Goal: Task Accomplishment & Management: Manage account settings

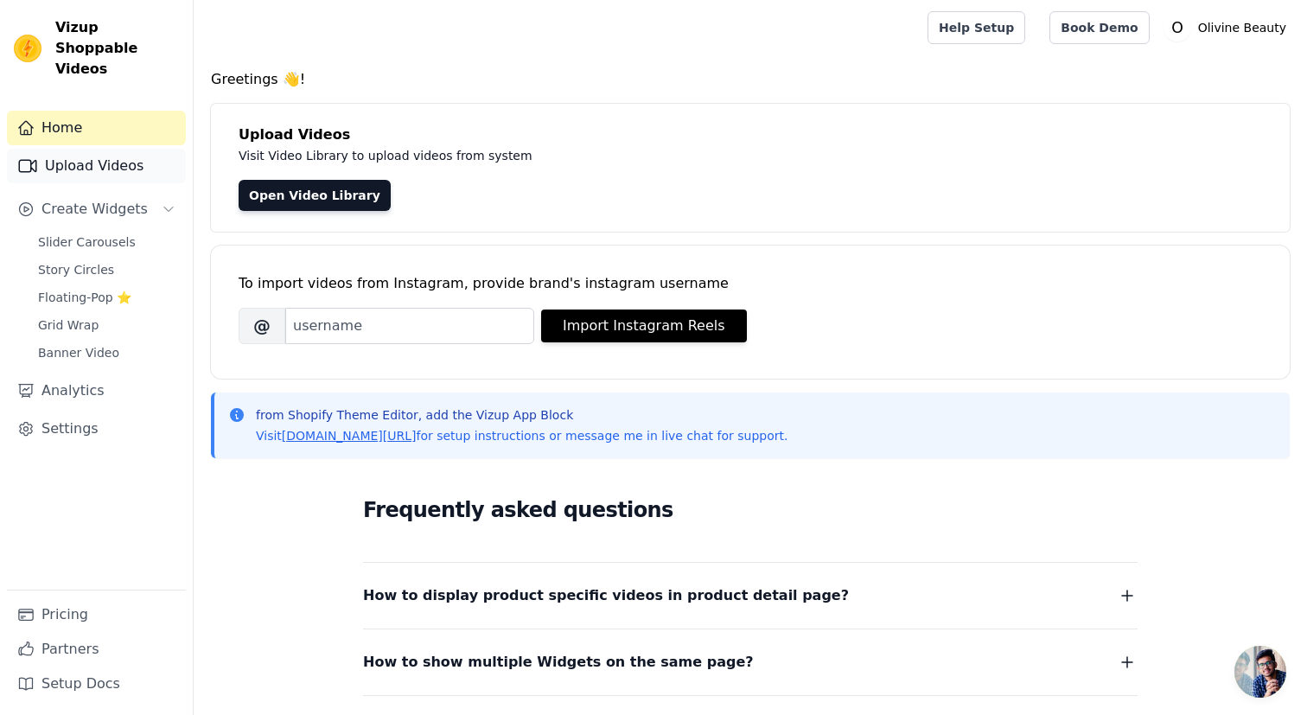
click at [126, 149] on link "Upload Videos" at bounding box center [96, 166] width 179 height 35
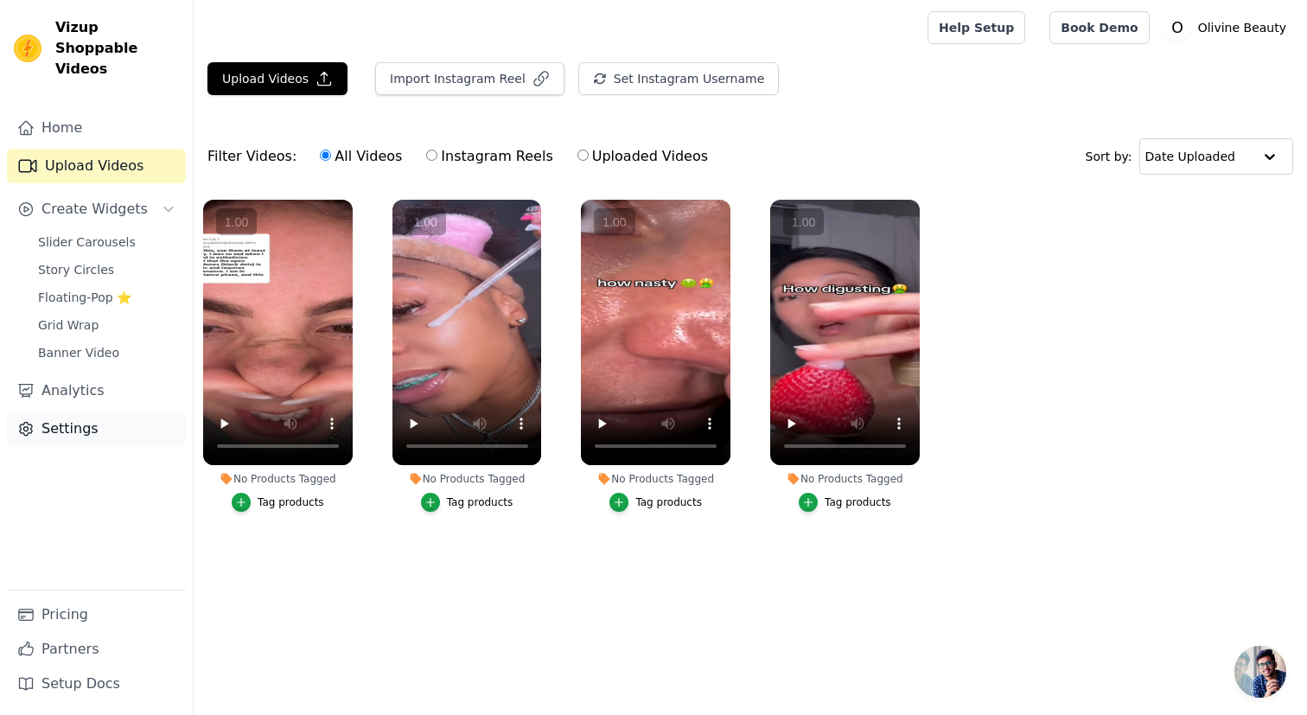
click at [68, 417] on link "Settings" at bounding box center [96, 428] width 179 height 35
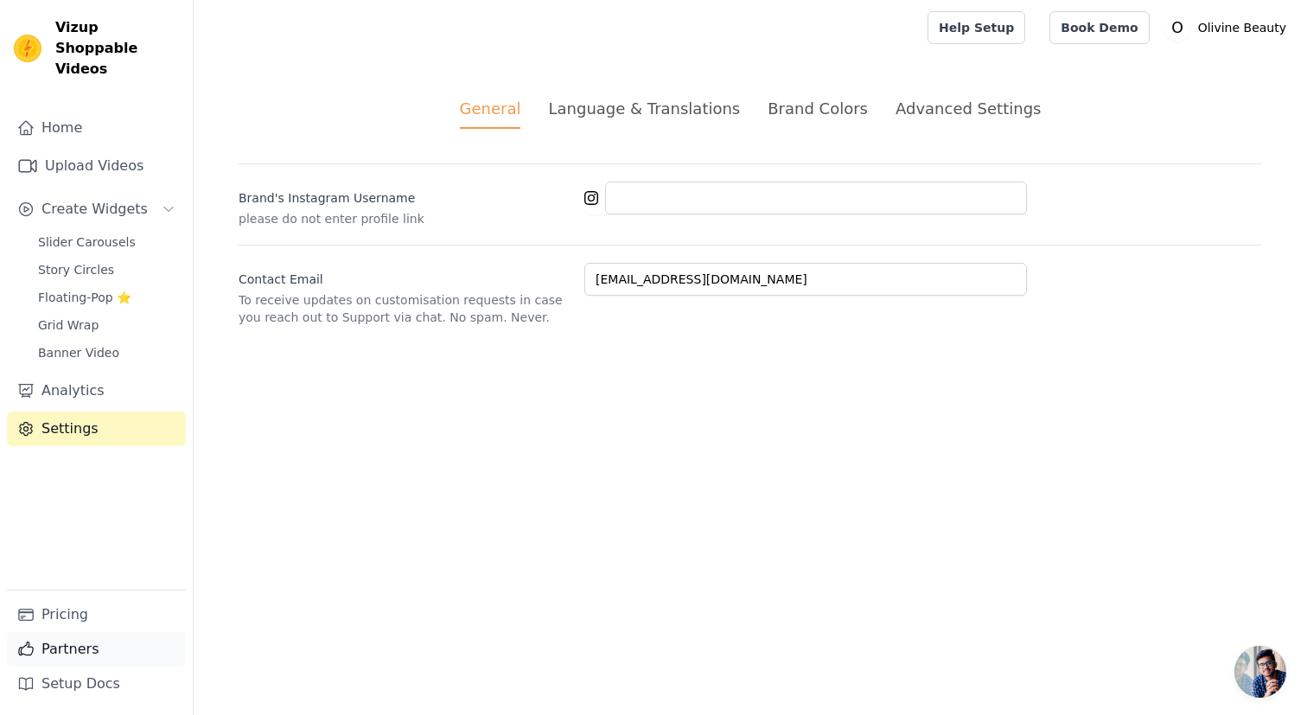
click at [87, 633] on link "Partners" at bounding box center [96, 649] width 179 height 35
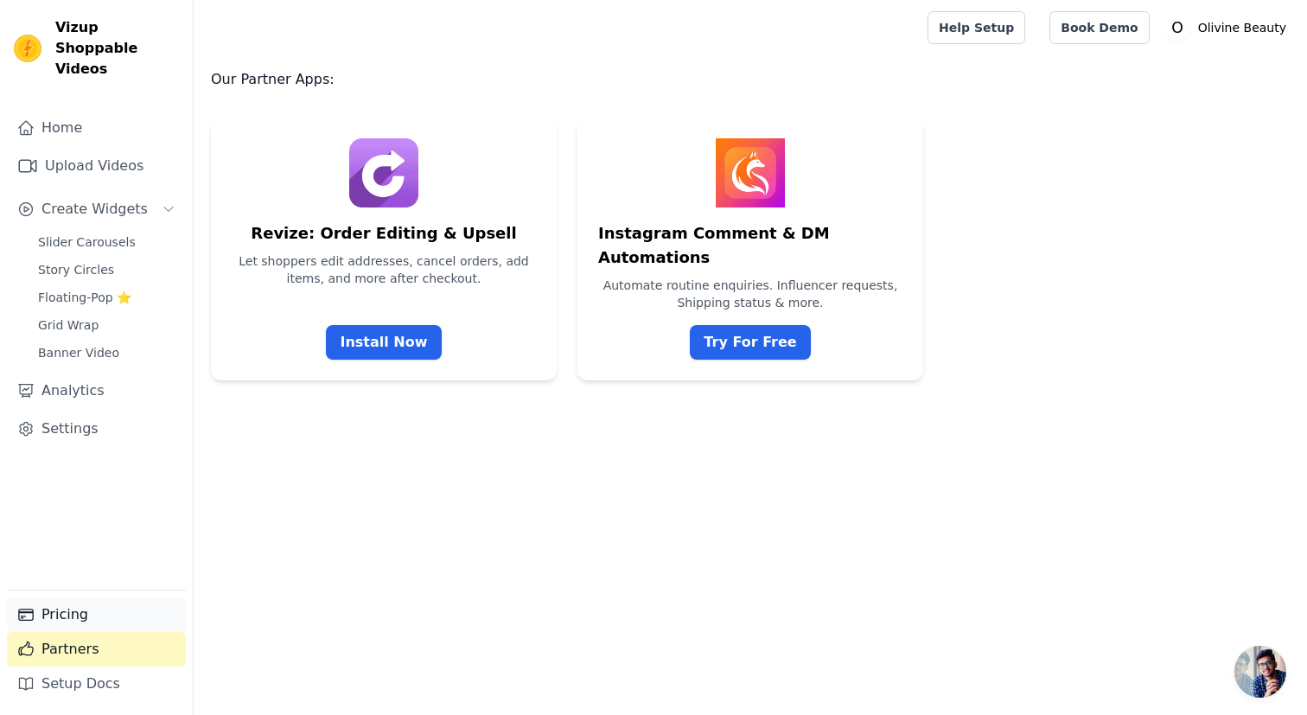
click at [87, 626] on link "Pricing" at bounding box center [96, 614] width 179 height 35
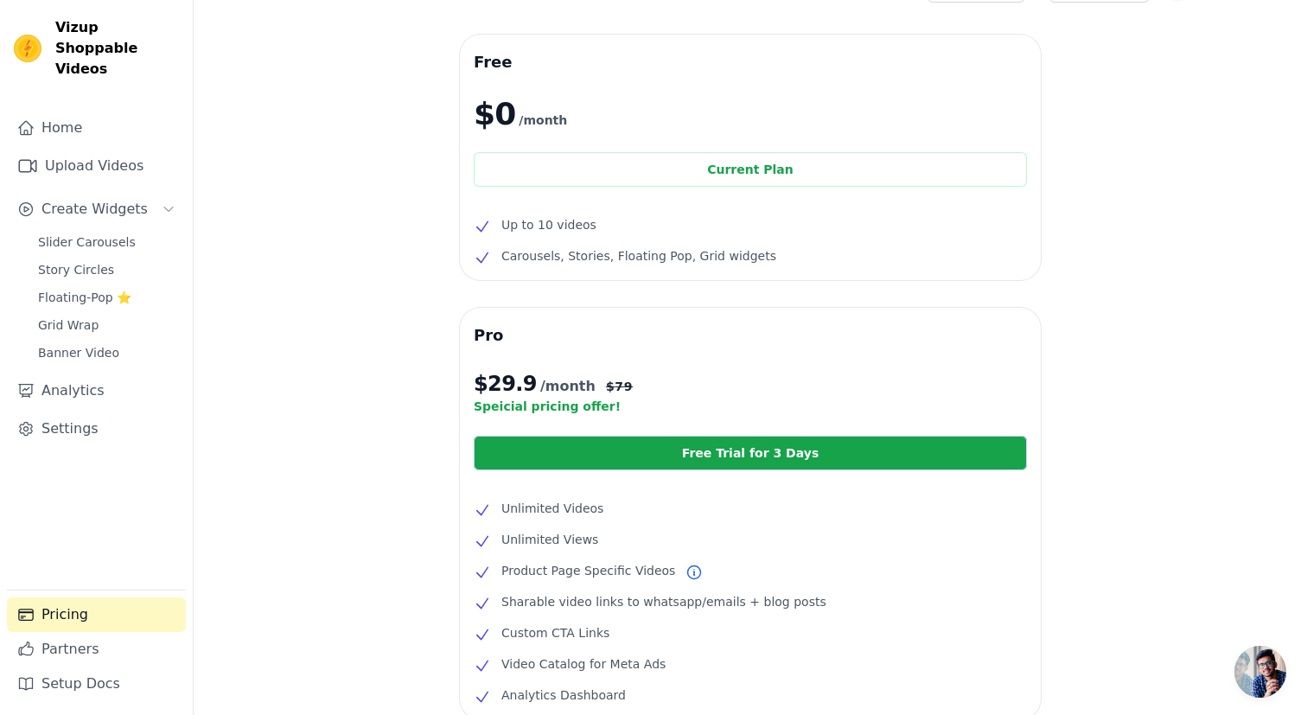
scroll to position [44, 0]
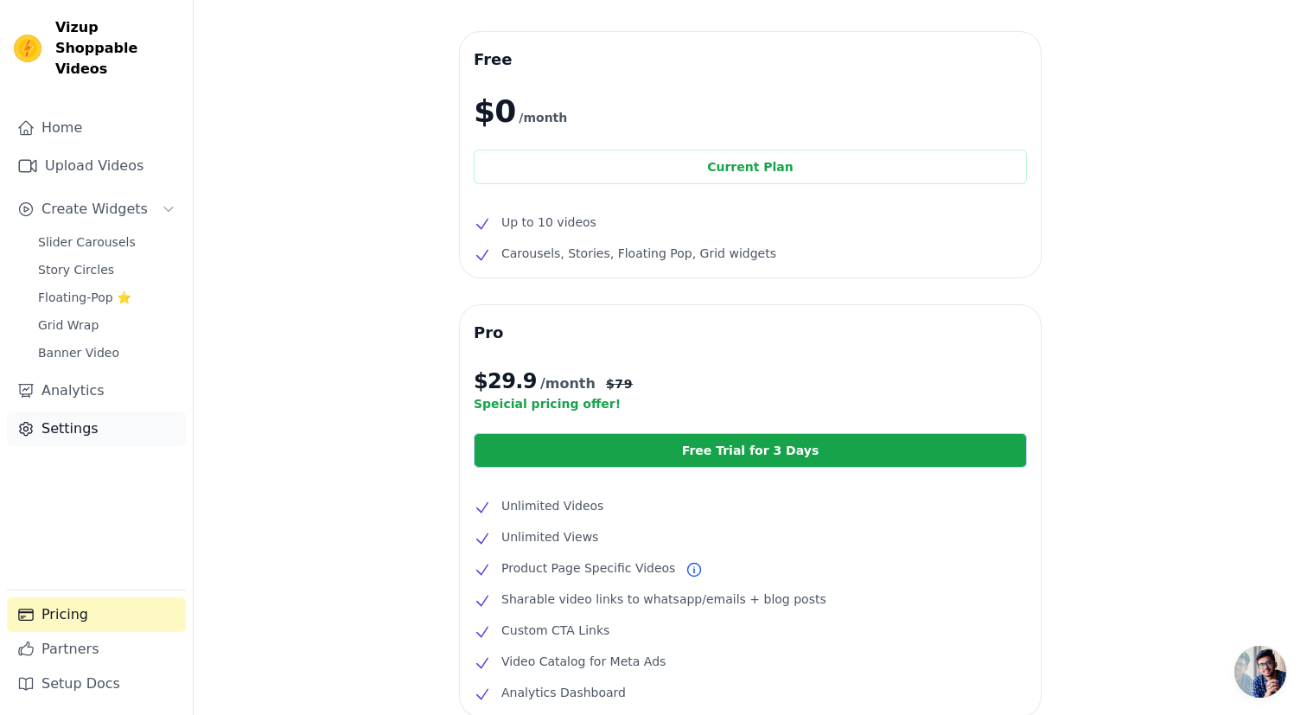
click at [92, 411] on link "Settings" at bounding box center [96, 428] width 179 height 35
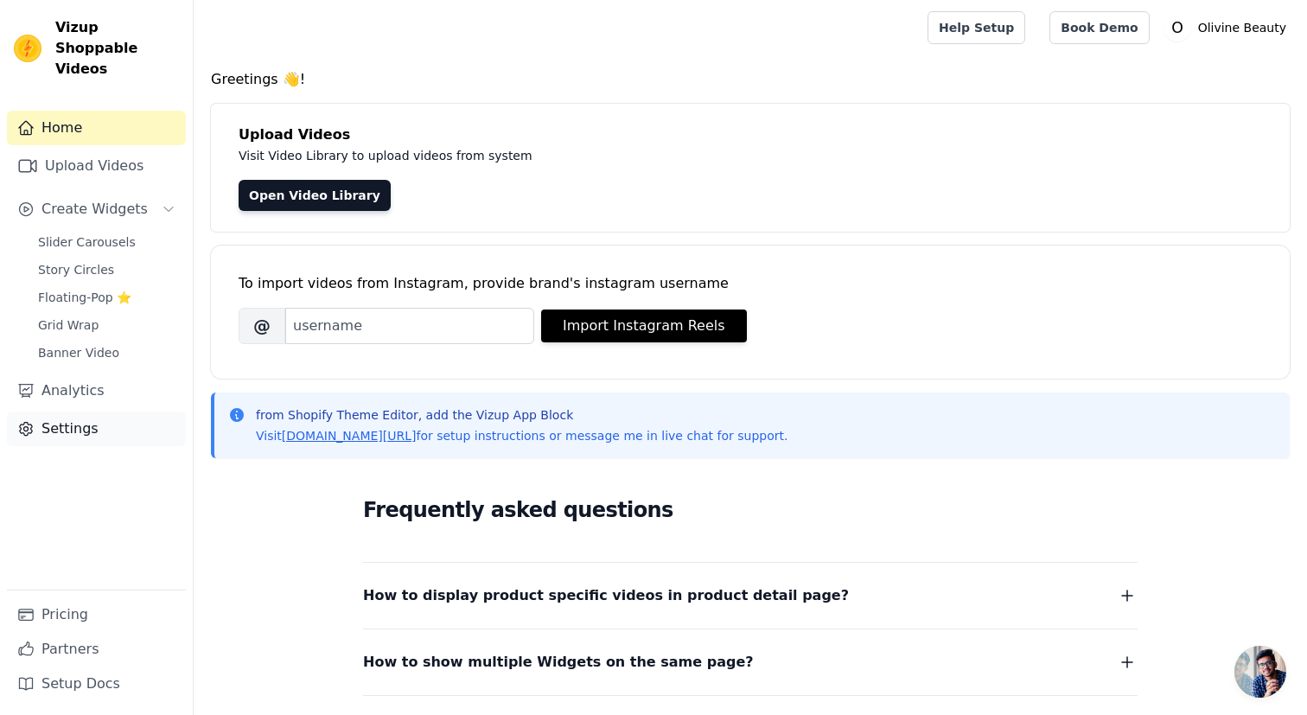
click at [73, 419] on link "Settings" at bounding box center [96, 428] width 179 height 35
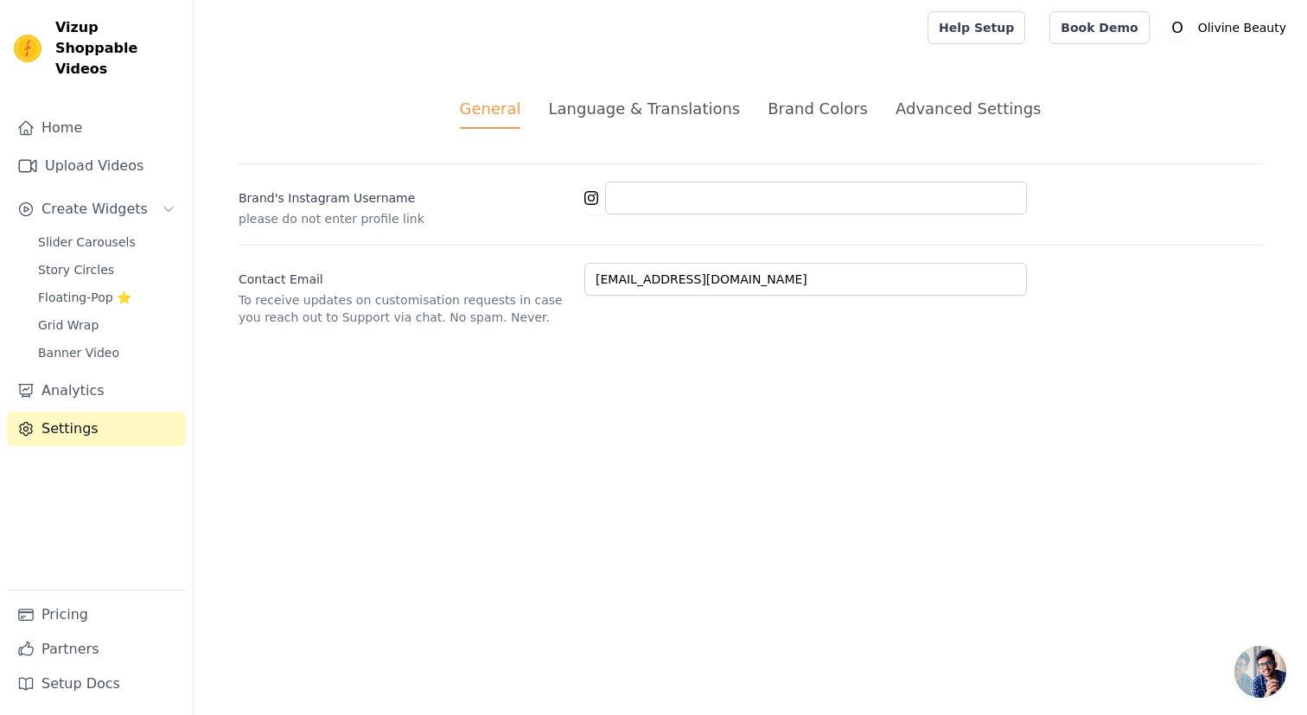
click at [943, 110] on div "Advanced Settings" at bounding box center [968, 108] width 145 height 23
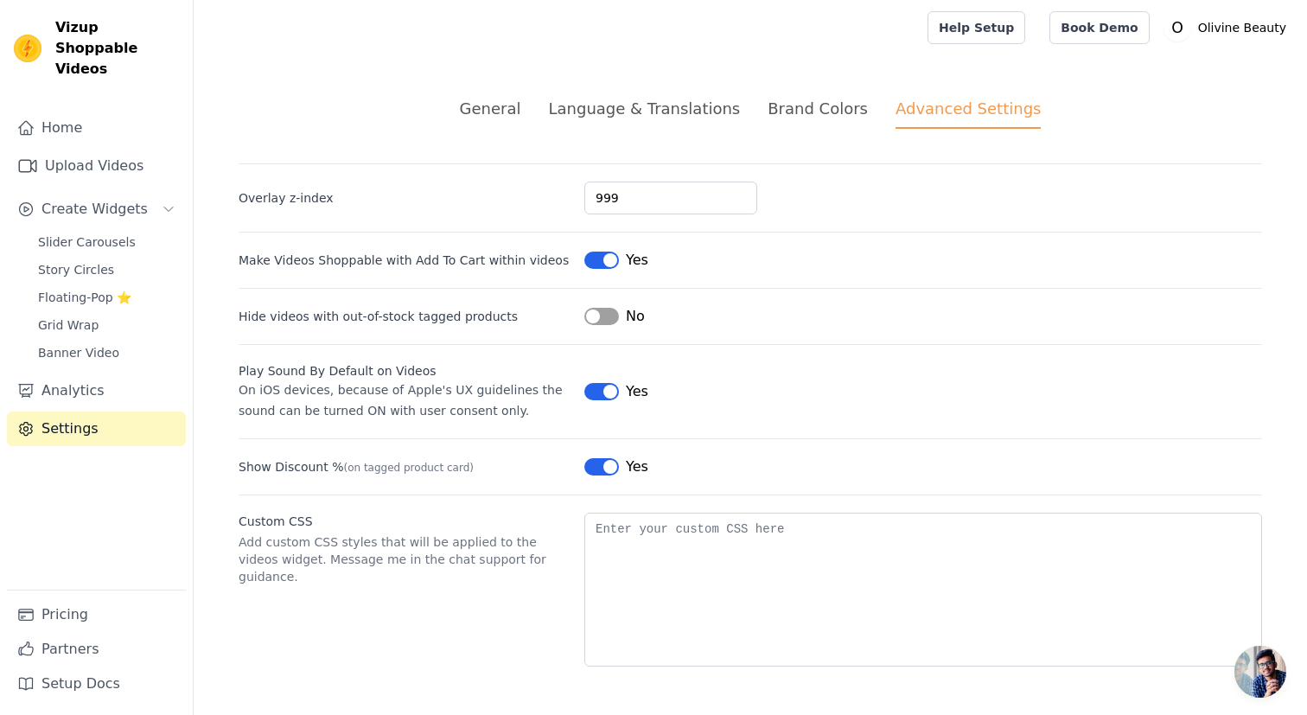
click at [504, 128] on li "General" at bounding box center [490, 113] width 61 height 32
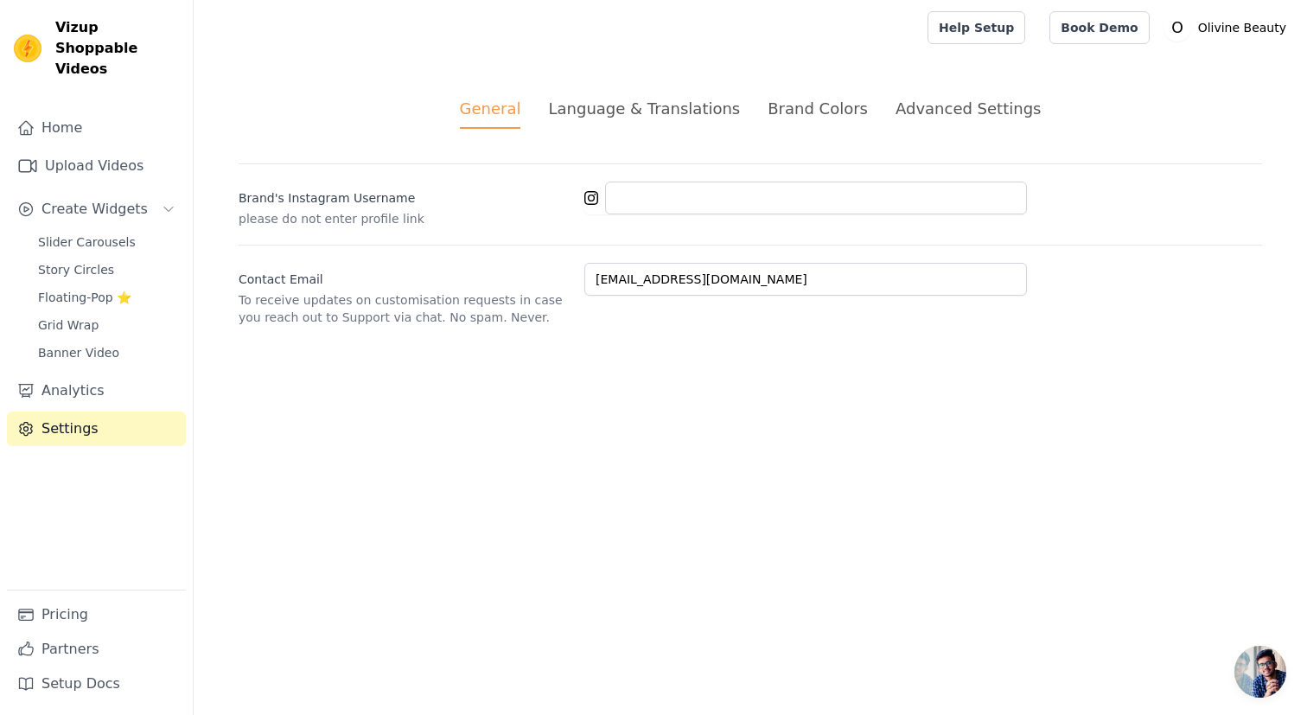
click at [620, 112] on div "Language & Translations" at bounding box center [644, 108] width 192 height 23
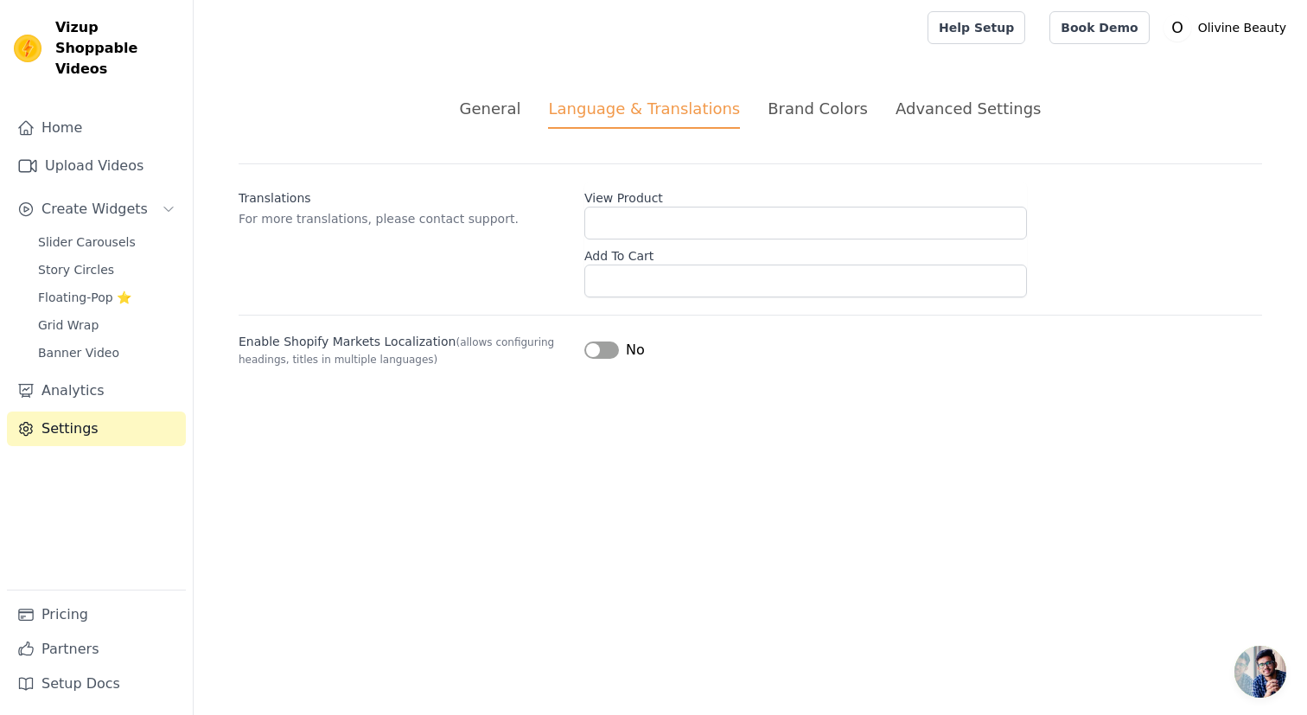
click at [812, 116] on div "Brand Colors" at bounding box center [818, 108] width 100 height 23
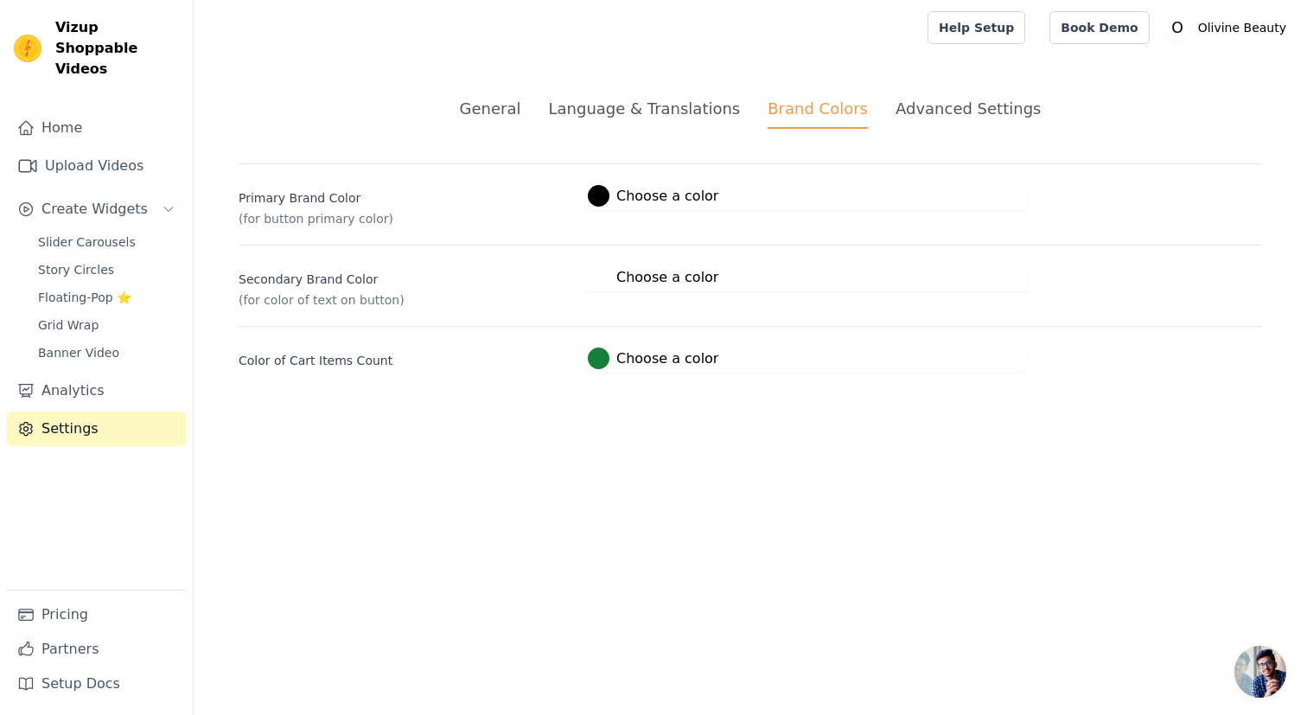
click at [951, 104] on div "Advanced Settings" at bounding box center [968, 108] width 145 height 23
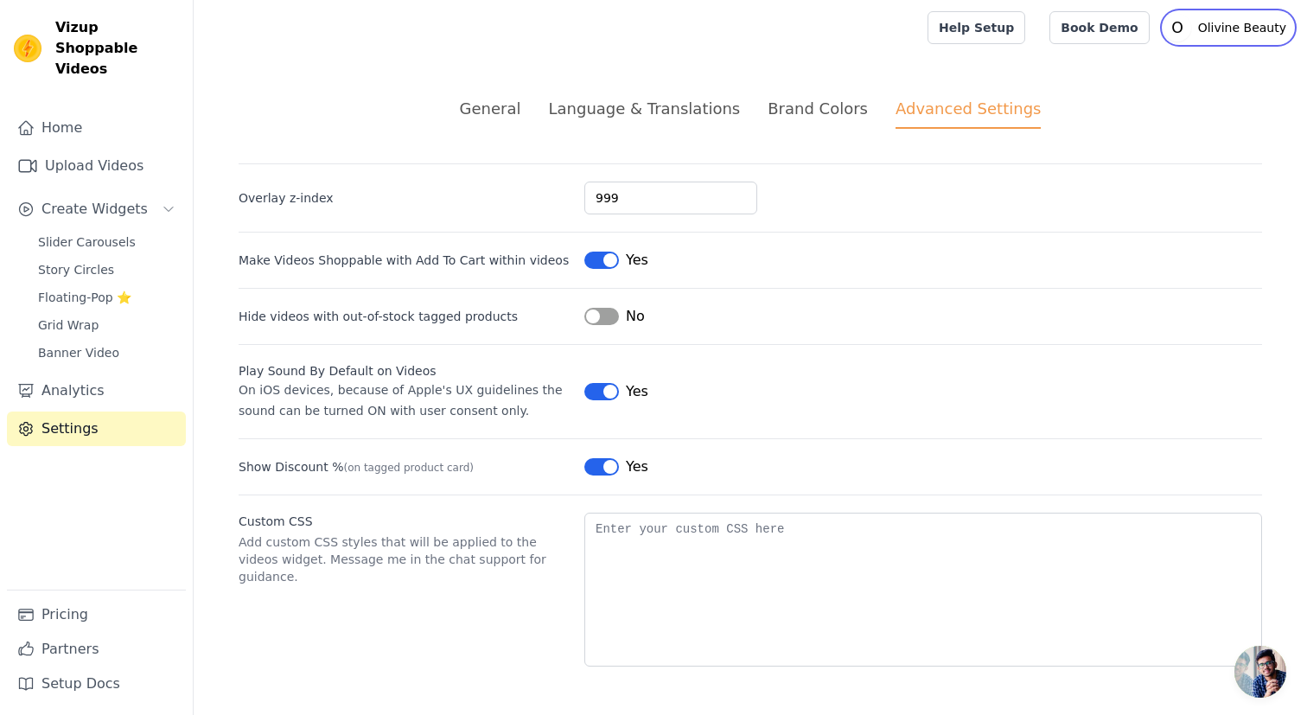
click at [1265, 37] on p "Olivine Beauty" at bounding box center [1242, 27] width 102 height 31
click at [1166, 73] on link "Settings" at bounding box center [1210, 71] width 166 height 31
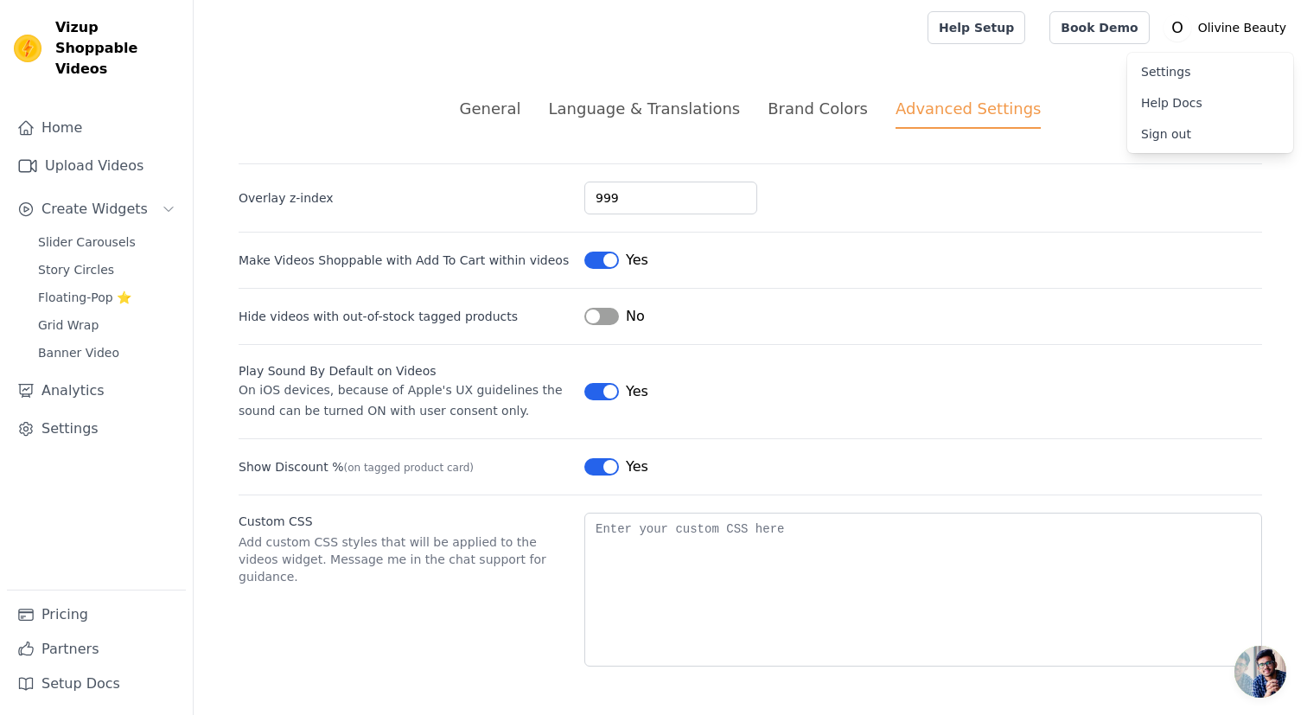
click at [1159, 75] on link "Settings" at bounding box center [1210, 71] width 166 height 31
click at [84, 373] on link "Analytics" at bounding box center [96, 390] width 179 height 35
